Goal: Task Accomplishment & Management: Complete application form

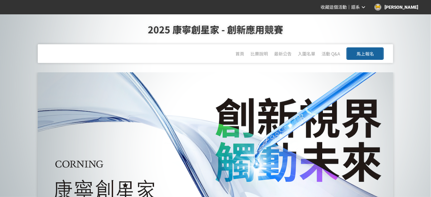
click at [374, 56] on button "馬上報名" at bounding box center [364, 53] width 37 height 12
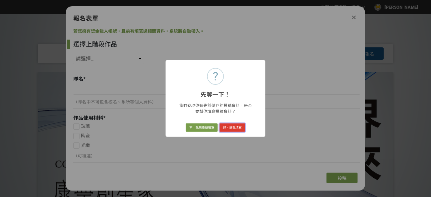
click at [236, 128] on button "好，幫我填寫" at bounding box center [233, 127] width 26 height 9
select select "349339"
type input "貼貼貼"
checkbox input "true"
type input "C.F.T 貼片為吩坦尼貼片，專為癌末病患的止痛需求設計。貼片具有感溫變色功能，當溫度過高導致藥物吸收過快時，貼片會變色，以提醒使用者注意，避免對身體造成危害…"
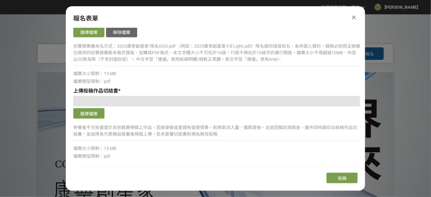
scroll to position [223, 0]
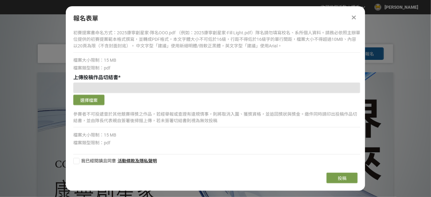
click at [76, 159] on div at bounding box center [76, 161] width 6 height 6
checkbox input "true"
click at [93, 102] on button "選擇檔案" at bounding box center [88, 100] width 31 height 11
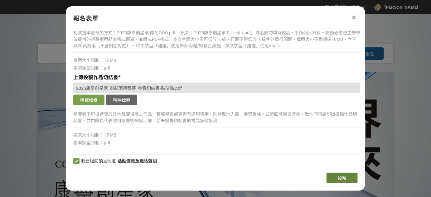
click at [341, 179] on span "投稿" at bounding box center [342, 178] width 9 height 5
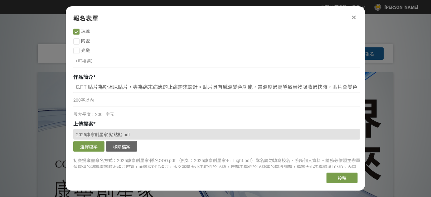
scroll to position [81, 0]
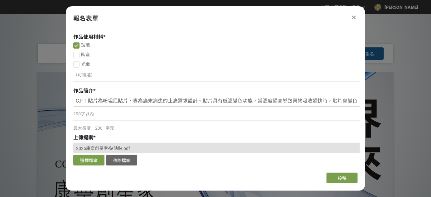
click at [287, 100] on input "C.F.T 貼片為吩坦尼貼片，專為癌末病患的止痛需求設計。貼片具有感溫變色功能，當溫度過高導致藥物吸收過快時，貼片會變色，以提醒使用者注意，避免對身體造成危害…" at bounding box center [216, 101] width 287 height 11
drag, startPoint x: 357, startPoint y: 101, endPoint x: 125, endPoint y: 100, distance: 232.0
click at [125, 100] on input "C.F.T 貼片為吩坦尼貼片，專為癌末病患的止痛需求設計。貼片具有感溫變色功能，當溫度過高導致藥物吸收過快時，貼片會變色，以提醒使用者注意，避免對身體造成危害…" at bounding box center [216, 101] width 287 height 11
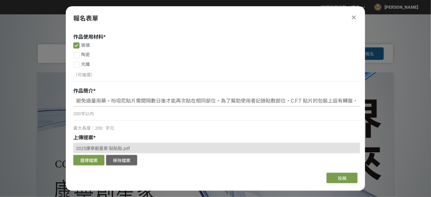
drag, startPoint x: 357, startPoint y: 100, endPoint x: 219, endPoint y: 101, distance: 138.1
click at [219, 101] on input "C.F.T 貼片為吩坦尼貼片，專為癌末病患的止痛需求設計。貼片具有感溫變色功能，當溫度過高導致藥物吸收過快時，貼片會變色，以提醒使用者注意，避免對身體造成危害…" at bounding box center [216, 101] width 287 height 11
drag, startPoint x: 356, startPoint y: 100, endPoint x: 247, endPoint y: 103, distance: 108.9
click at [247, 103] on input "C.F.T 貼片為吩坦尼貼片，專為癌末病患的止痛需求設計。貼片具有感溫變色功能，當溫度過高導致藥物吸收過快時，貼片會變色，以提醒使用者注意，避免對身體造成危害…" at bounding box center [216, 101] width 287 height 11
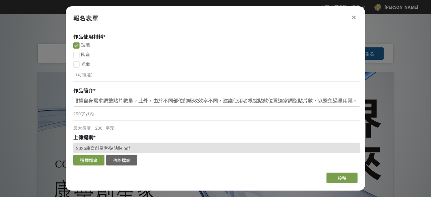
scroll to position [0, 468]
click at [205, 100] on input "C.F.T 貼片為吩坦尼貼片，專為癌末病患的止痛需求設計。貼片具有感溫變色功能，當溫度過高導致藥物吸收過快時，貼片會變色，以提醒使用者注意，避免對身體造成危害…" at bounding box center [216, 101] width 287 height 11
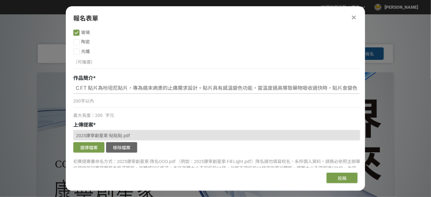
scroll to position [81, 0]
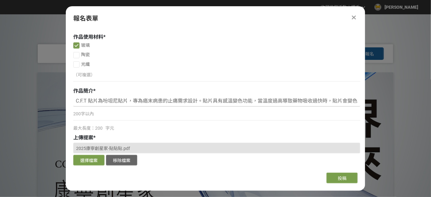
click at [215, 102] on input "C.F.T 貼片為吩坦尼貼片，專為癌末病患的止痛需求設計。貼片具有感溫變色功能，當溫度過高導致藥物吸收過快時，貼片會變色，以提醒使用者注意，避免對身體造成危害…" at bounding box center [216, 101] width 287 height 11
type input "C.F.T 貼片為吩坦尼貼片，專為癌末病患的止痛需求設計。貼片具有感溫變色功能，當溫度過高導致藥物吸收過快時，貼片會變色，以提醒使用者注意，避免對身體造成危害…"
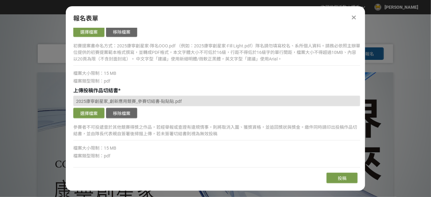
scroll to position [223, 0]
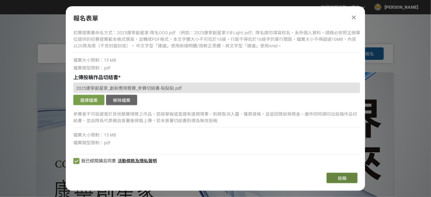
click at [341, 178] on span "投稿" at bounding box center [342, 178] width 9 height 5
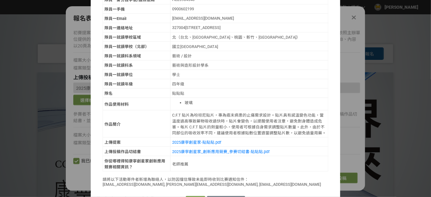
scroll to position [228, 0]
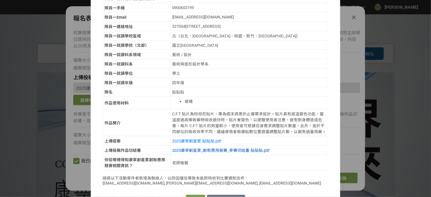
click at [231, 148] on link "2025康寧創星家_創新應用競賽_參賽切結書-貼貼貼.pdf" at bounding box center [220, 150] width 97 height 5
click at [203, 139] on link "2025康寧創星家-貼貼貼.pdf" at bounding box center [196, 141] width 49 height 5
click at [194, 195] on button "確認送出" at bounding box center [195, 199] width 19 height 9
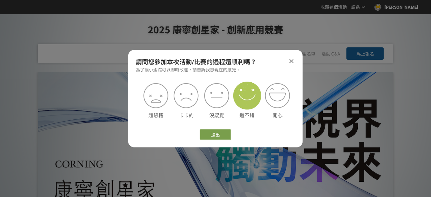
click at [251, 102] on img at bounding box center [247, 96] width 28 height 28
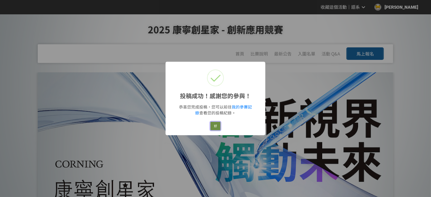
click at [219, 125] on button "好" at bounding box center [215, 126] width 10 height 9
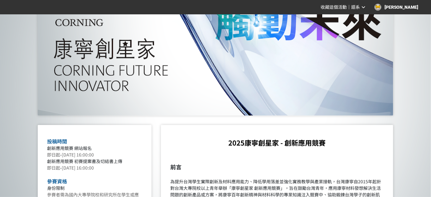
scroll to position [0, 0]
